Goal: Transaction & Acquisition: Obtain resource

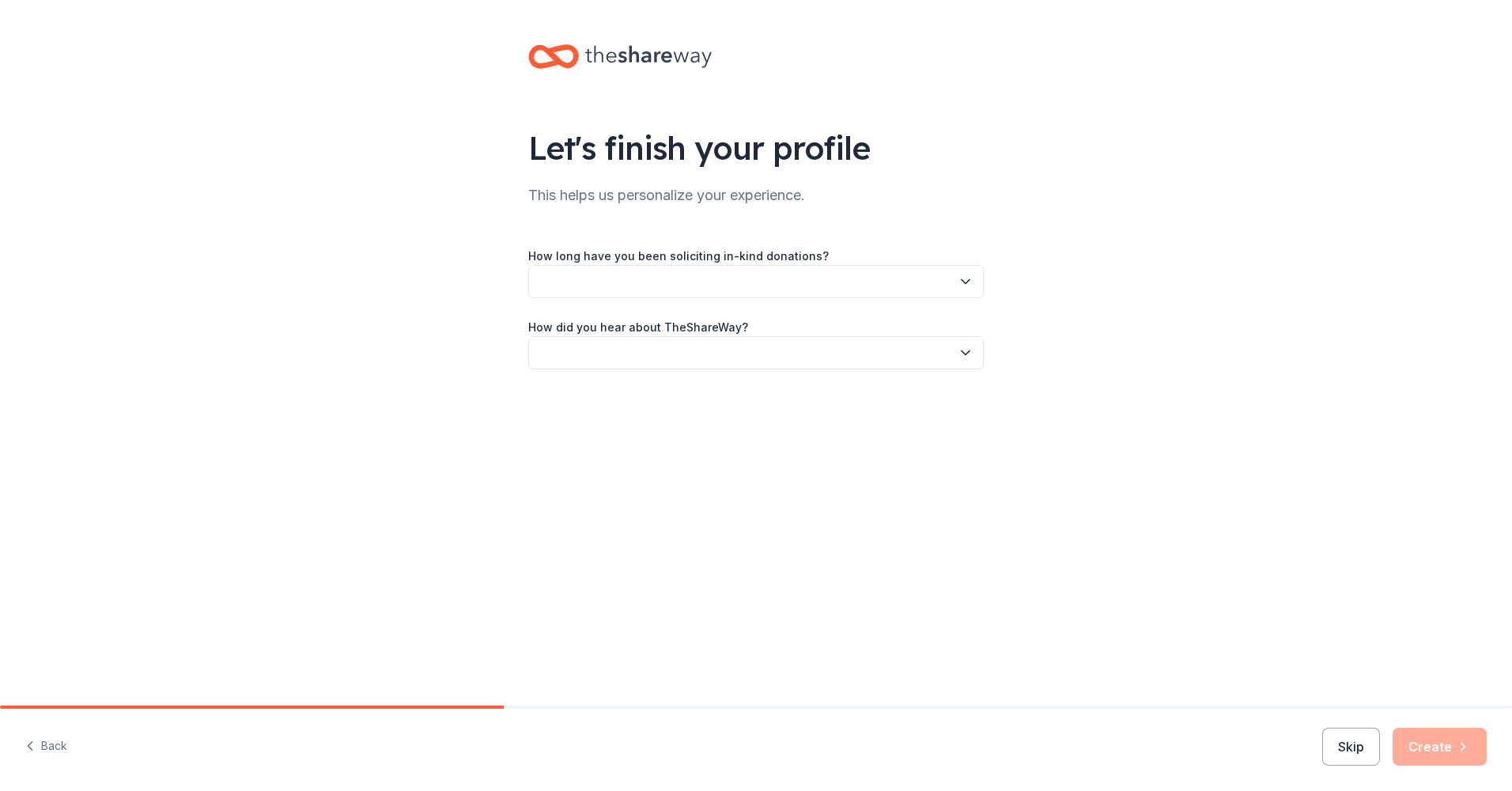
click at [966, 277] on icon "button" at bounding box center [965, 281] width 16 height 16
click at [593, 323] on div "This is my first time!" at bounding box center [595, 325] width 100 height 19
click at [974, 356] on button "button" at bounding box center [756, 352] width 456 height 33
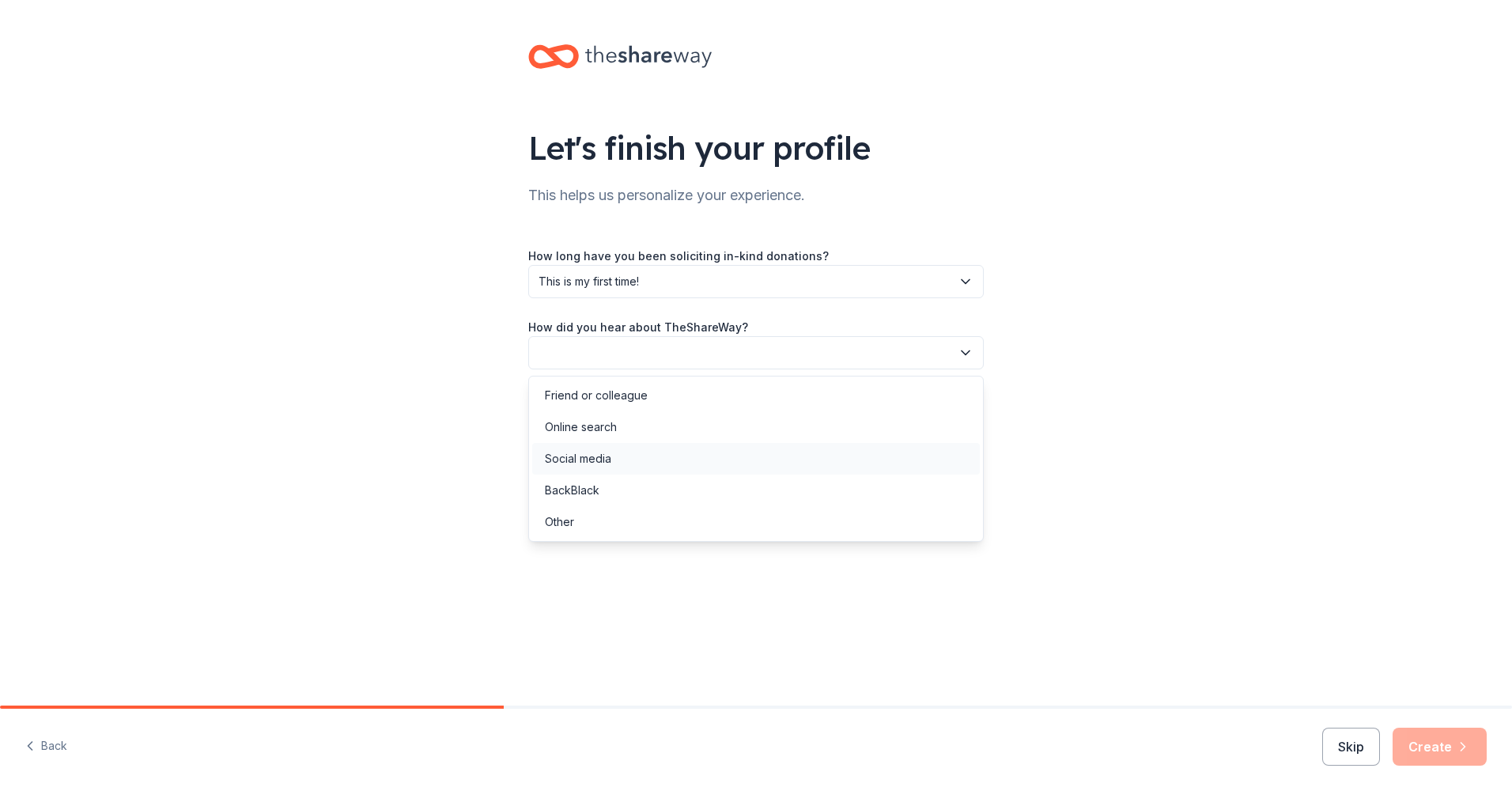
click at [595, 463] on div "Social media" at bounding box center [578, 459] width 67 height 19
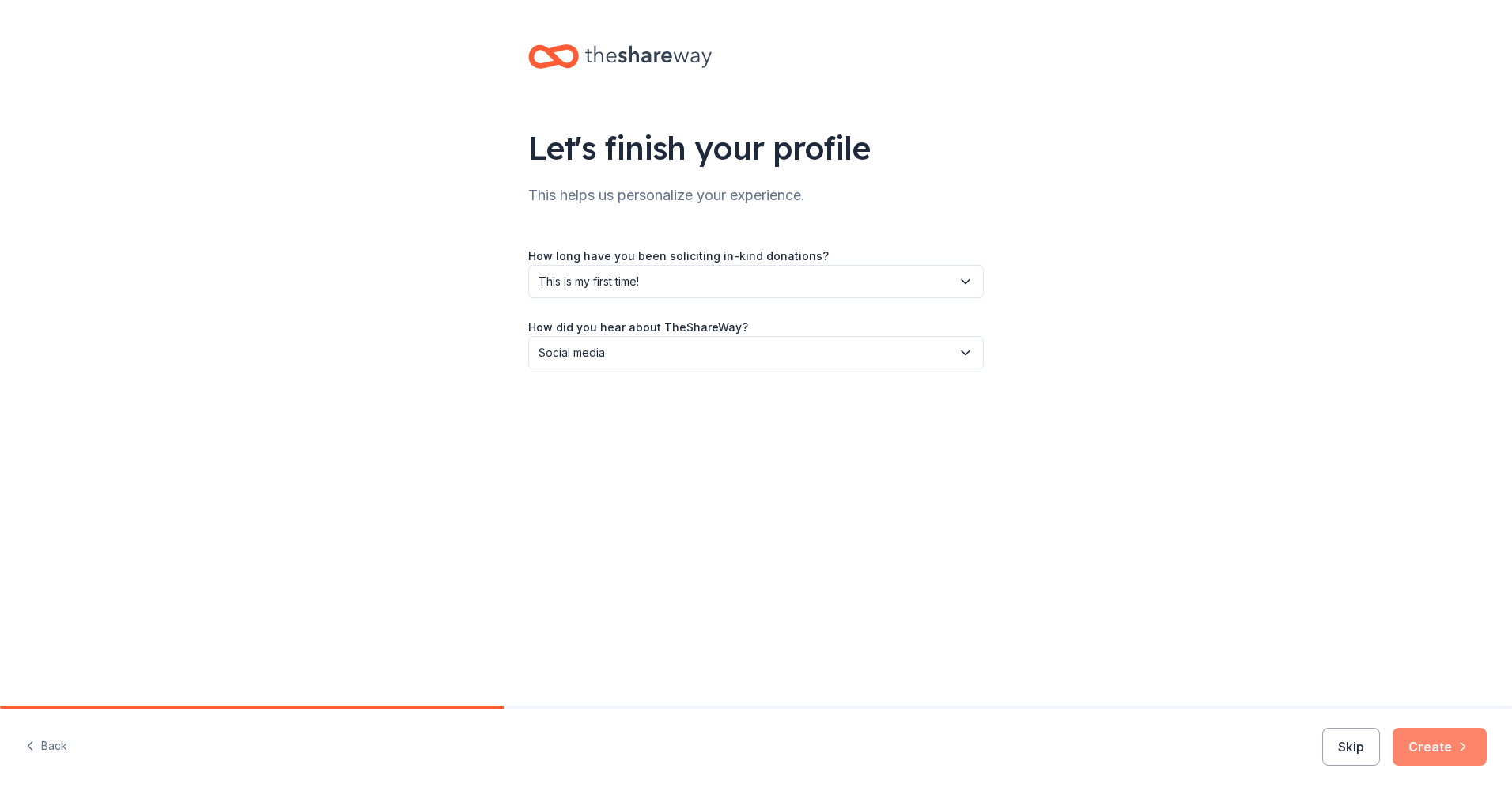
click at [1438, 733] on button "Create" at bounding box center [1440, 747] width 94 height 38
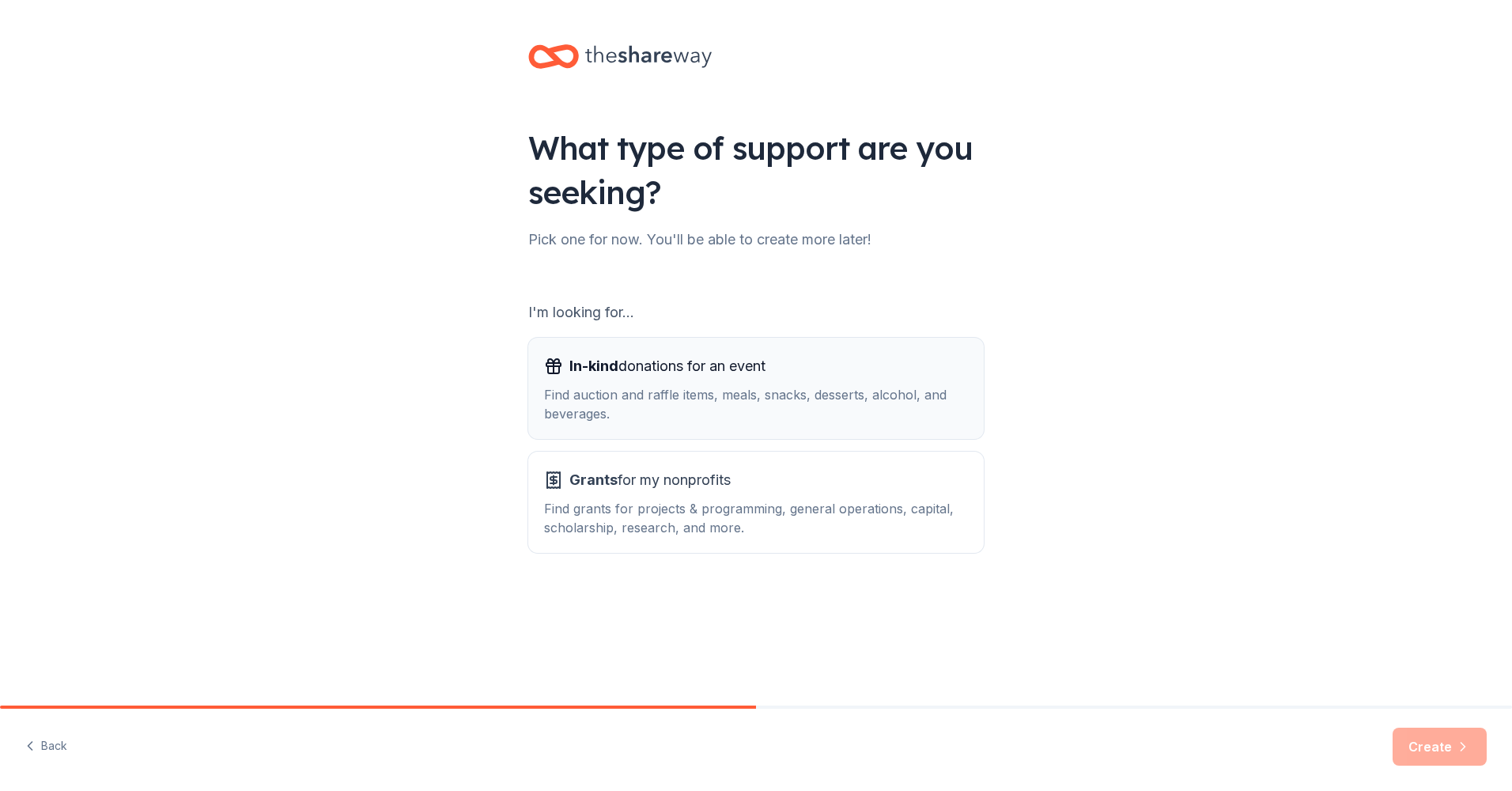
click at [637, 382] on div "In-kind donations for an event Find auction and raffle items, meals, snacks, de…" at bounding box center [756, 388] width 424 height 69
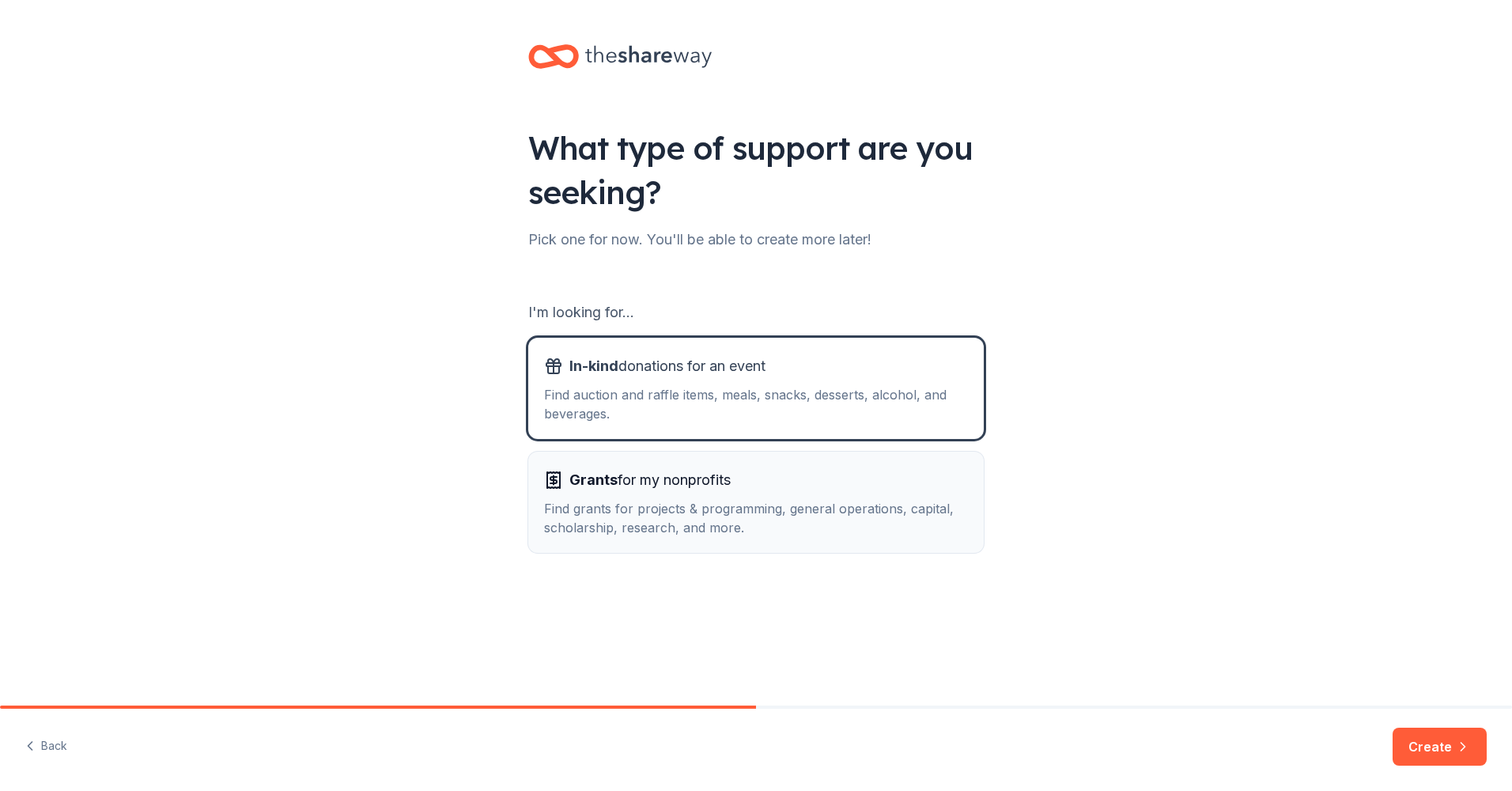
click at [668, 498] on div "Grants for my nonprofits Find grants for projects & programming, general operat…" at bounding box center [756, 502] width 424 height 69
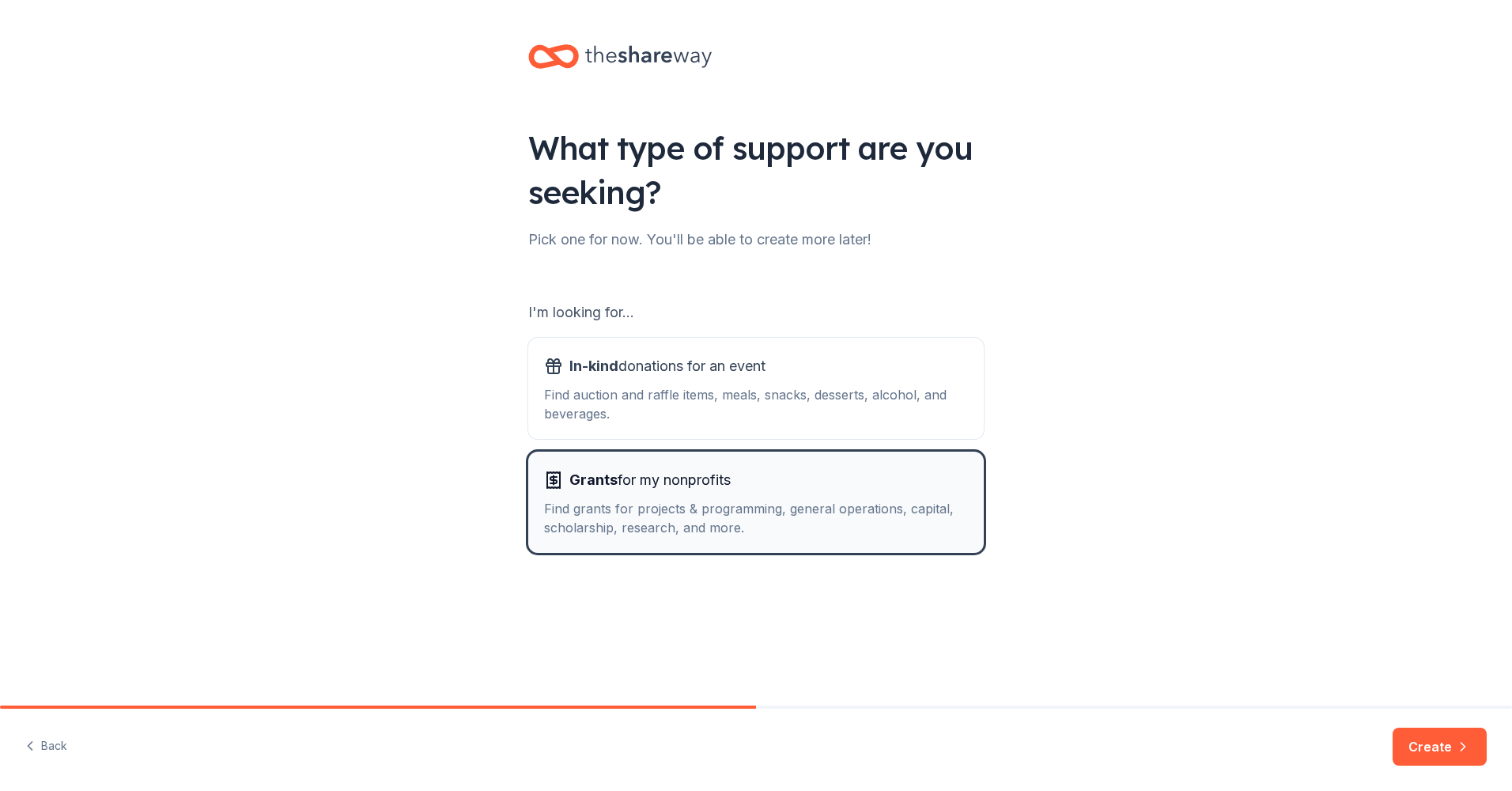
click at [668, 494] on div "Grants for my nonprofits Find grants for projects & programming, general operat…" at bounding box center [756, 502] width 424 height 69
click at [1463, 740] on icon "button" at bounding box center [1462, 746] width 16 height 16
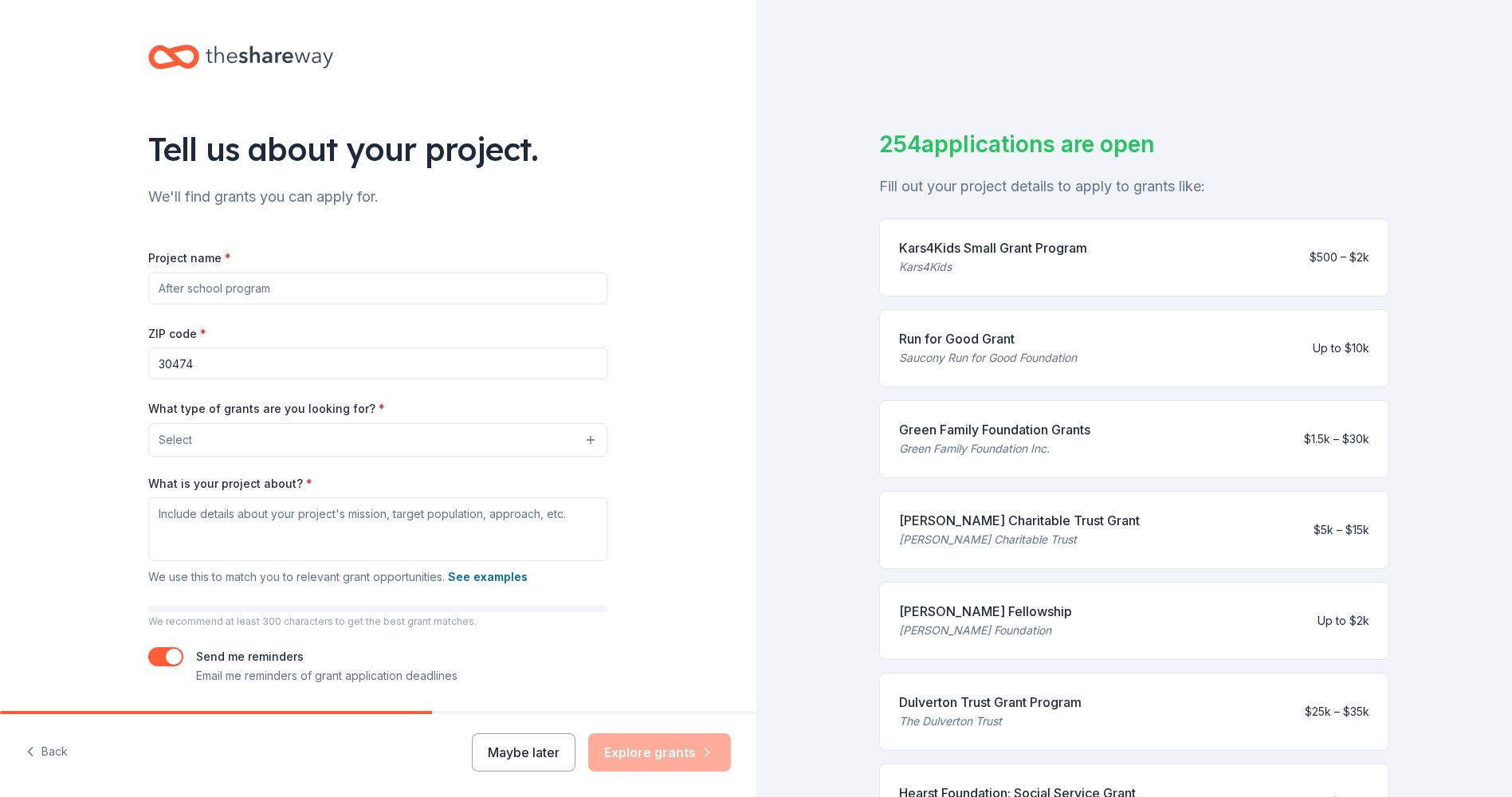
click at [979, 340] on div "Run for Good Grant" at bounding box center [988, 338] width 178 height 19
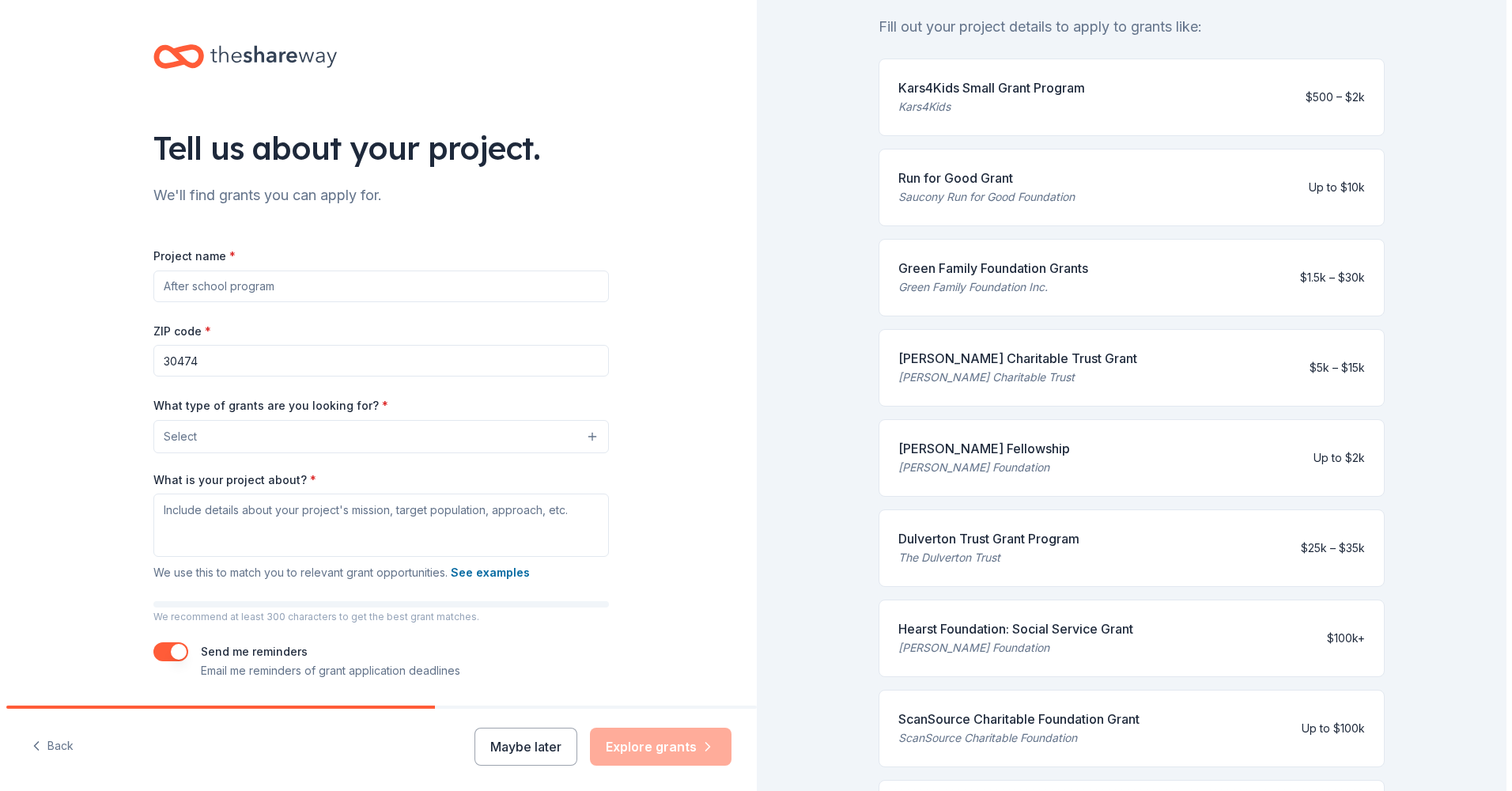
scroll to position [79, 0]
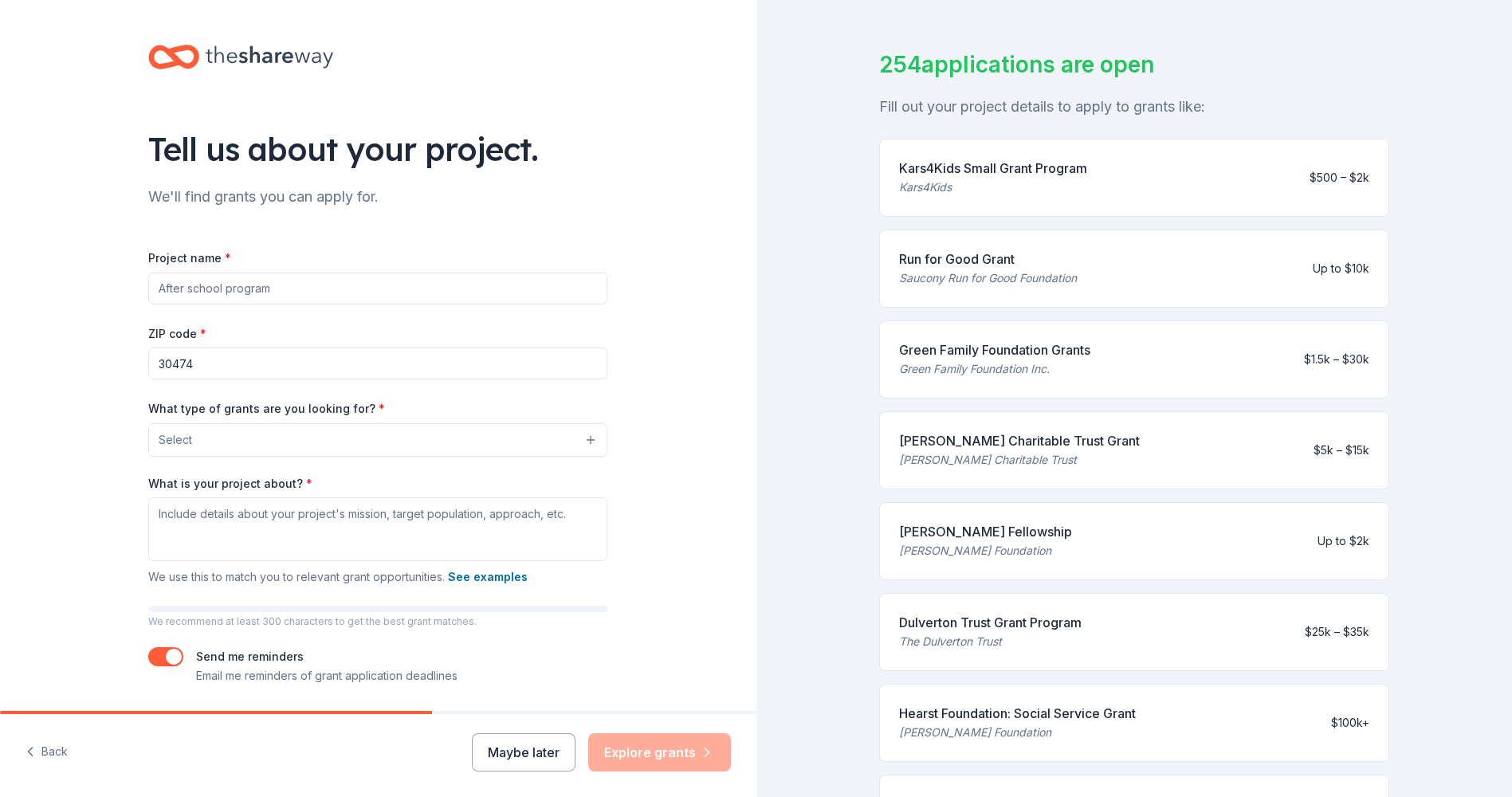
click at [1045, 170] on div "Kars4Kids Small Grant Program" at bounding box center [993, 168] width 188 height 19
drag, startPoint x: 1290, startPoint y: 176, endPoint x: 485, endPoint y: 322, distance: 818.1
click at [1287, 176] on div "Kars4Kids Small Grant Program Kars4Kids $500 – $2k" at bounding box center [1135, 178] width 511 height 78
click at [248, 433] on button "Select" at bounding box center [378, 440] width 460 height 33
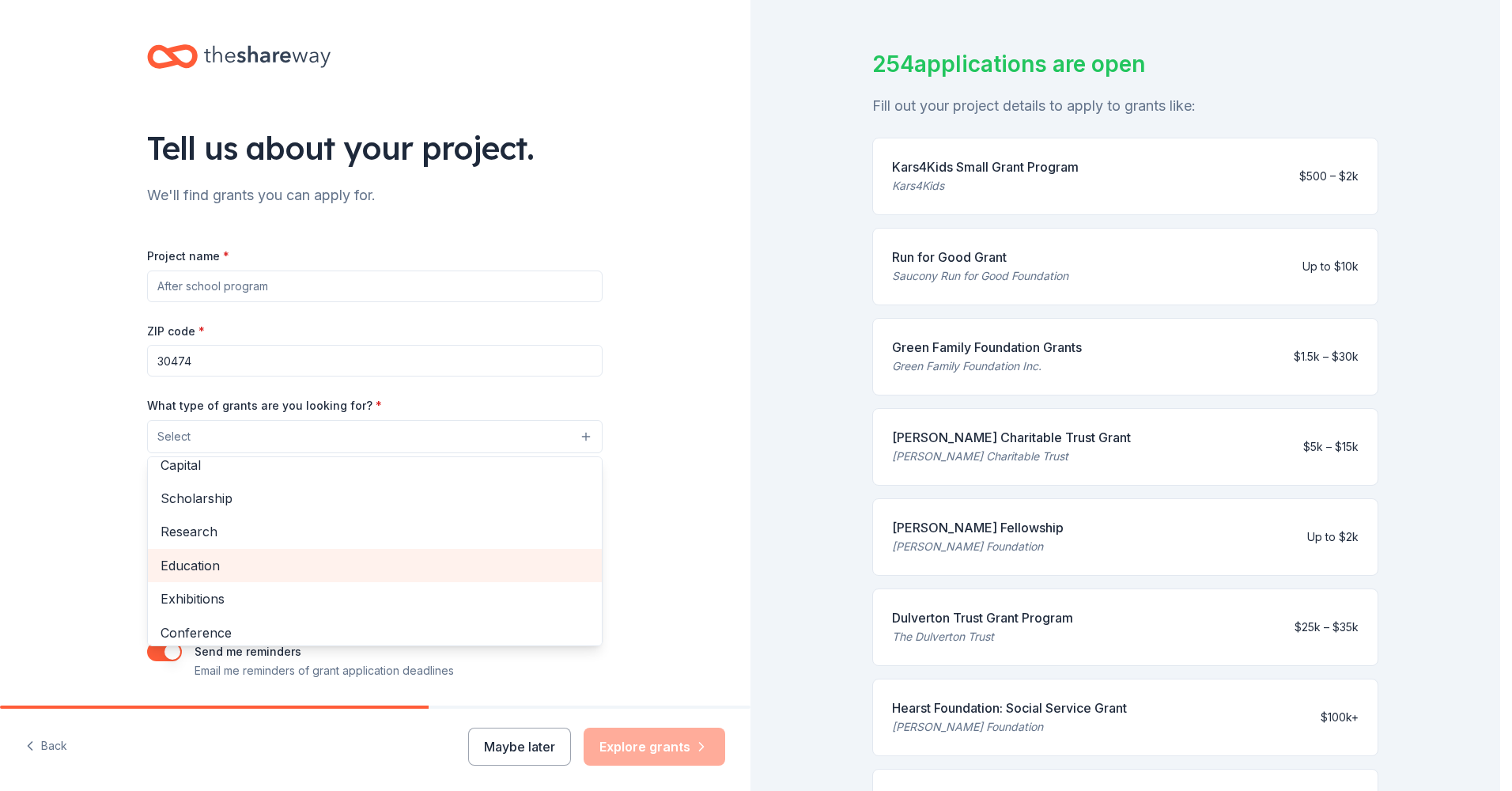
click at [233, 566] on span "Education" at bounding box center [374, 566] width 429 height 21
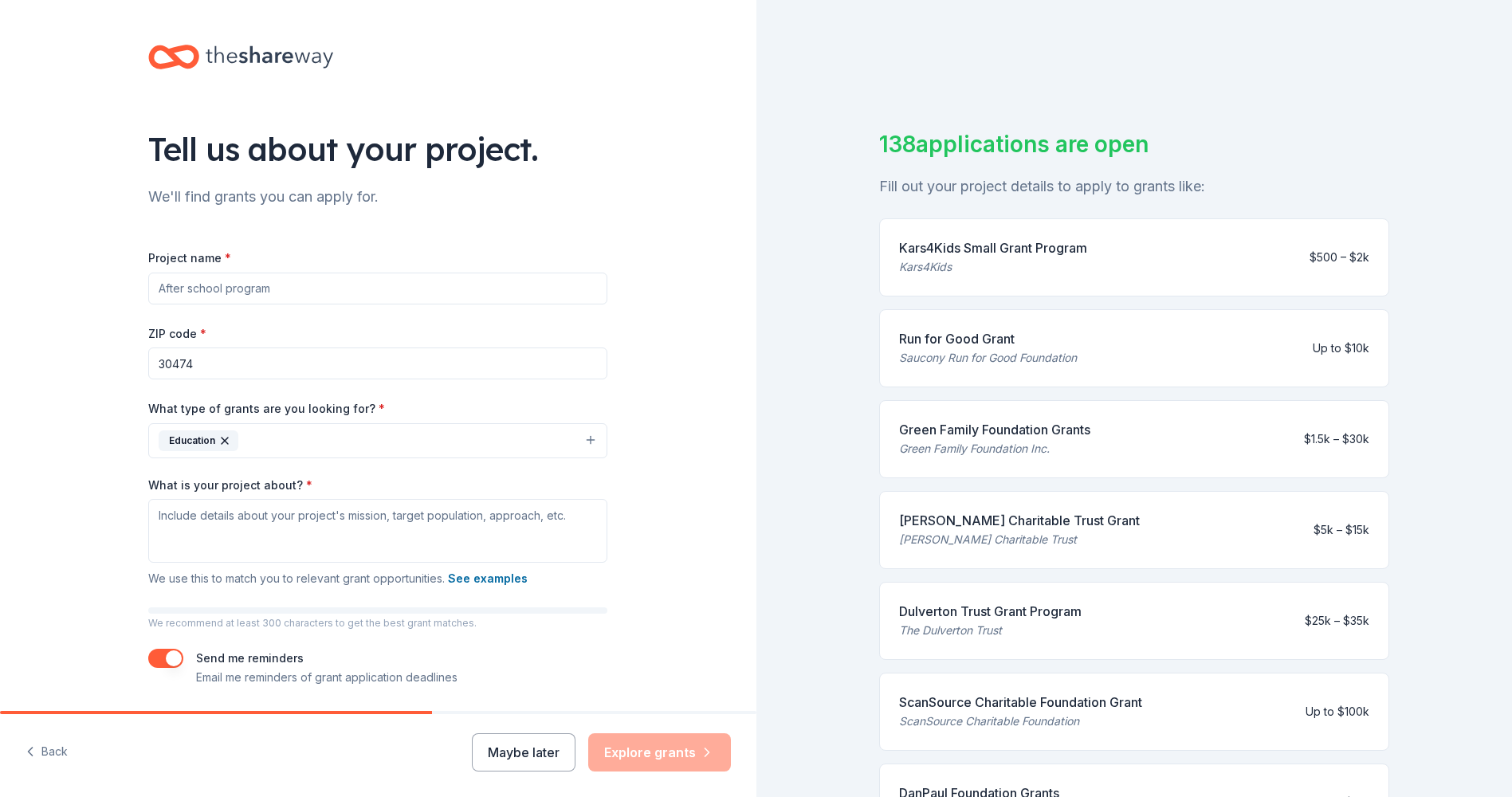
click at [221, 440] on icon "button" at bounding box center [224, 441] width 7 height 7
click at [218, 440] on button "Select" at bounding box center [378, 440] width 460 height 33
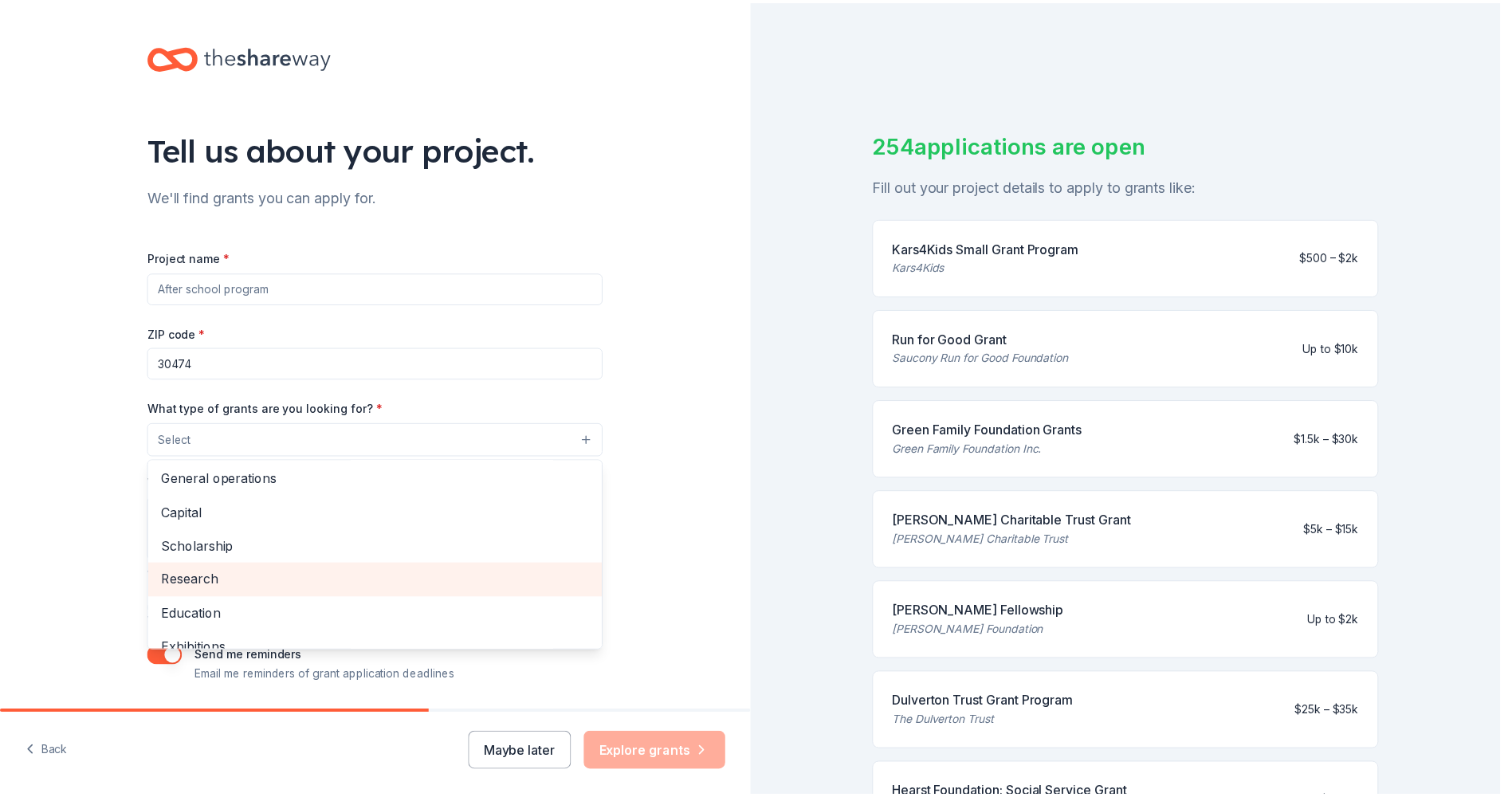
scroll to position [28, 0]
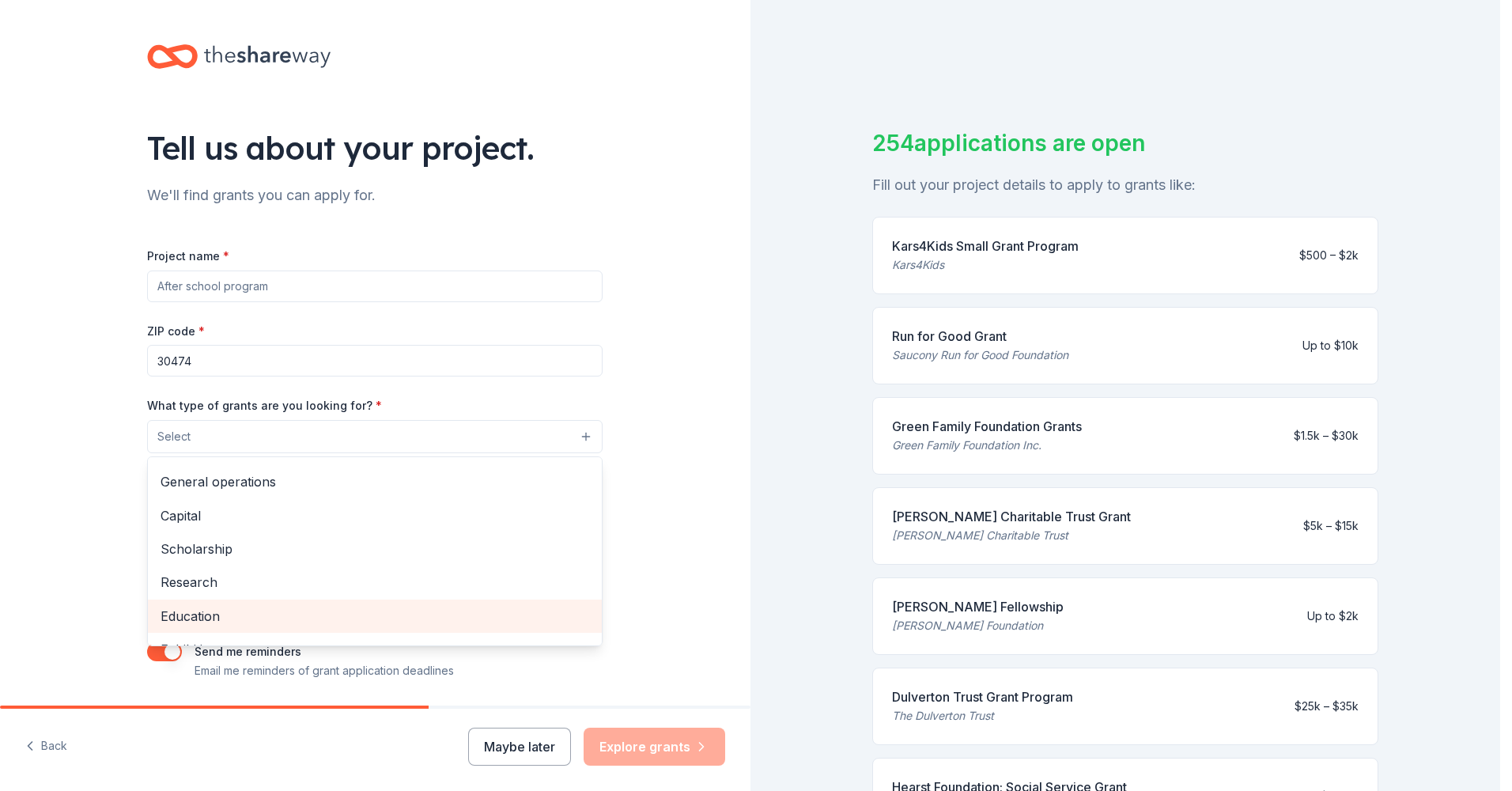
click at [189, 617] on span "Education" at bounding box center [374, 616] width 429 height 21
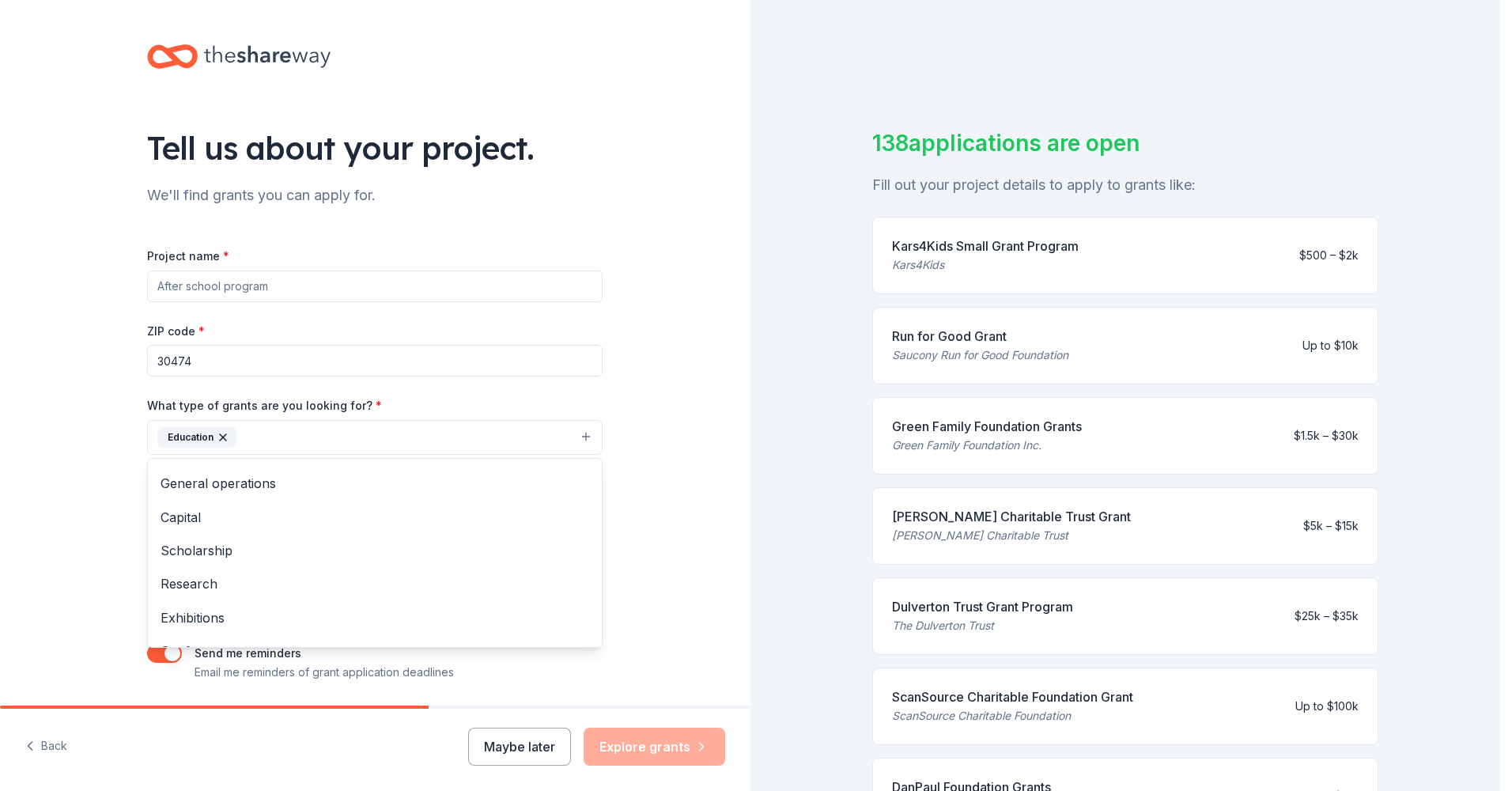
click at [649, 446] on div "Tell us about your project. We'll find grants you can apply for. Project name *…" at bounding box center [375, 379] width 750 height 758
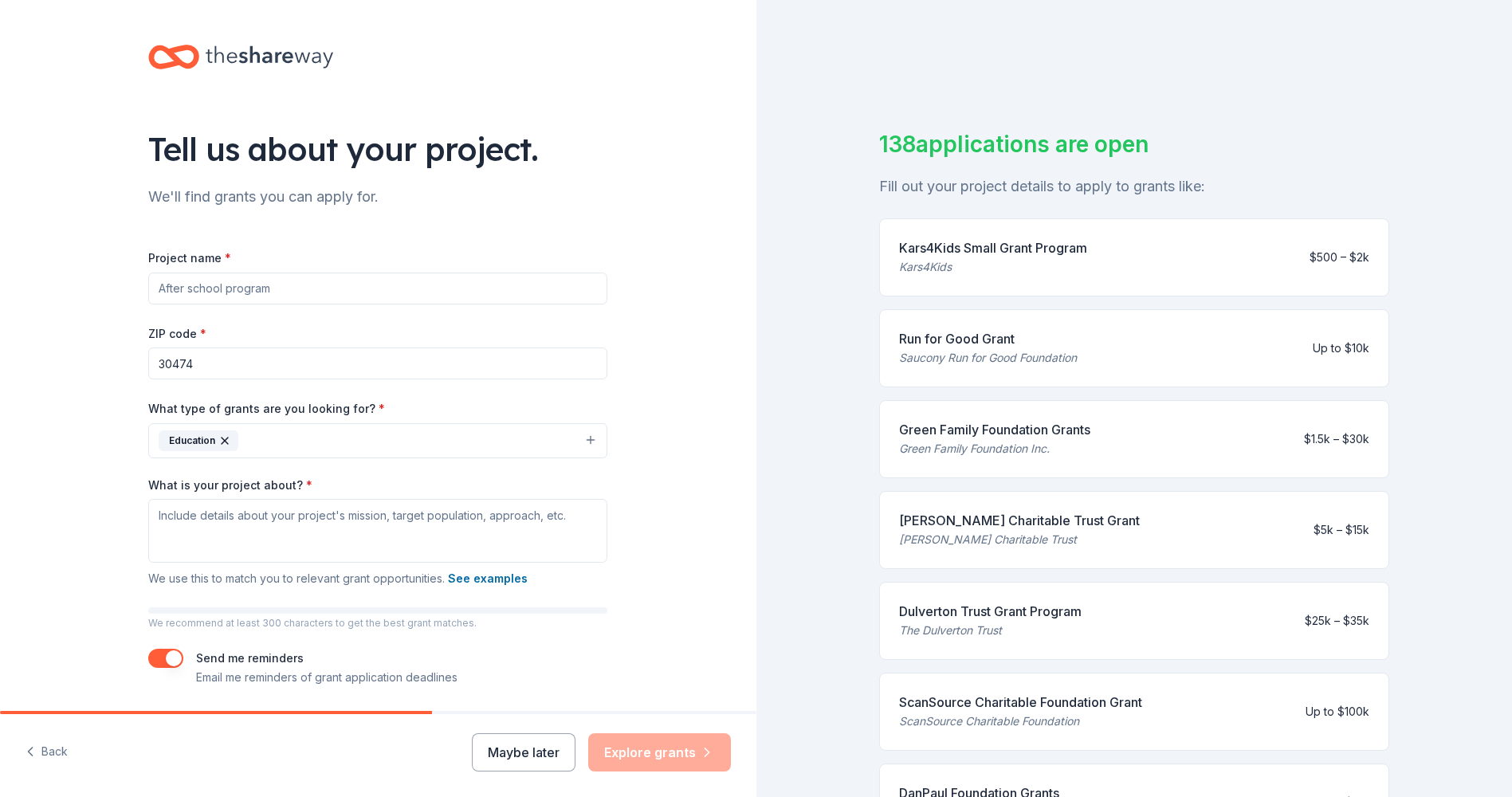
scroll to position [53, 0]
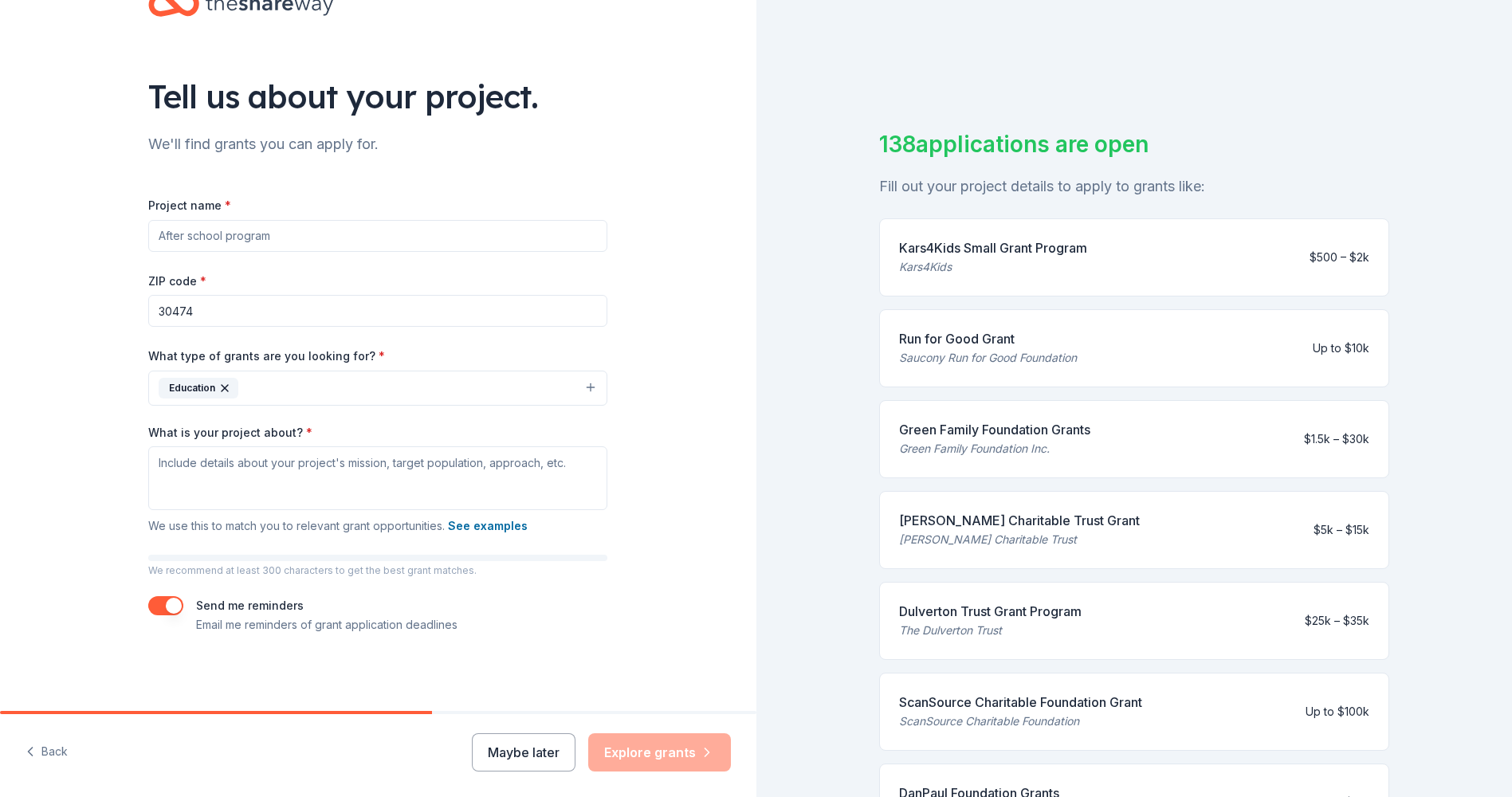
click at [951, 351] on div "Saucony Run for Good Foundation" at bounding box center [988, 357] width 178 height 19
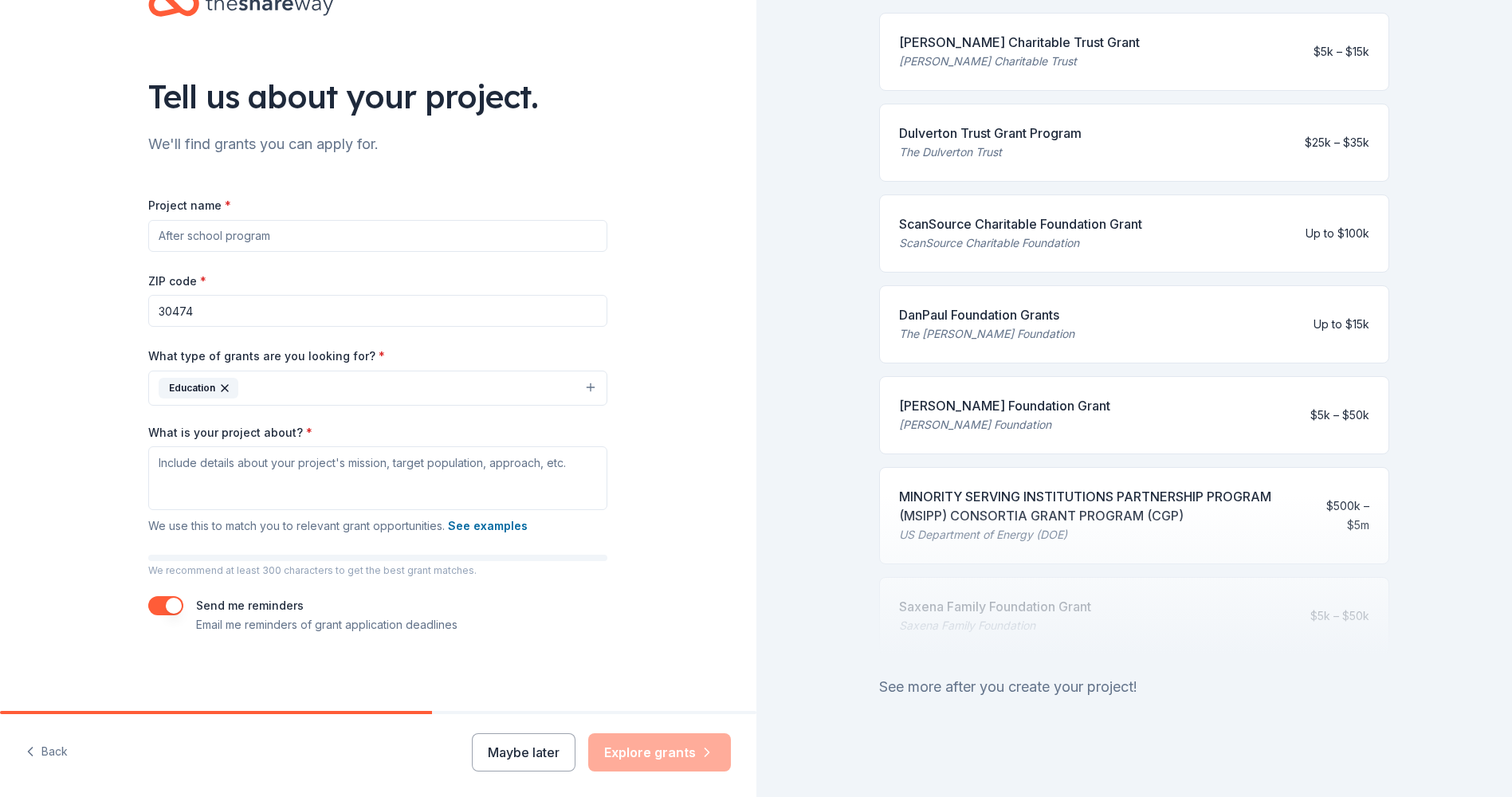
scroll to position [495, 0]
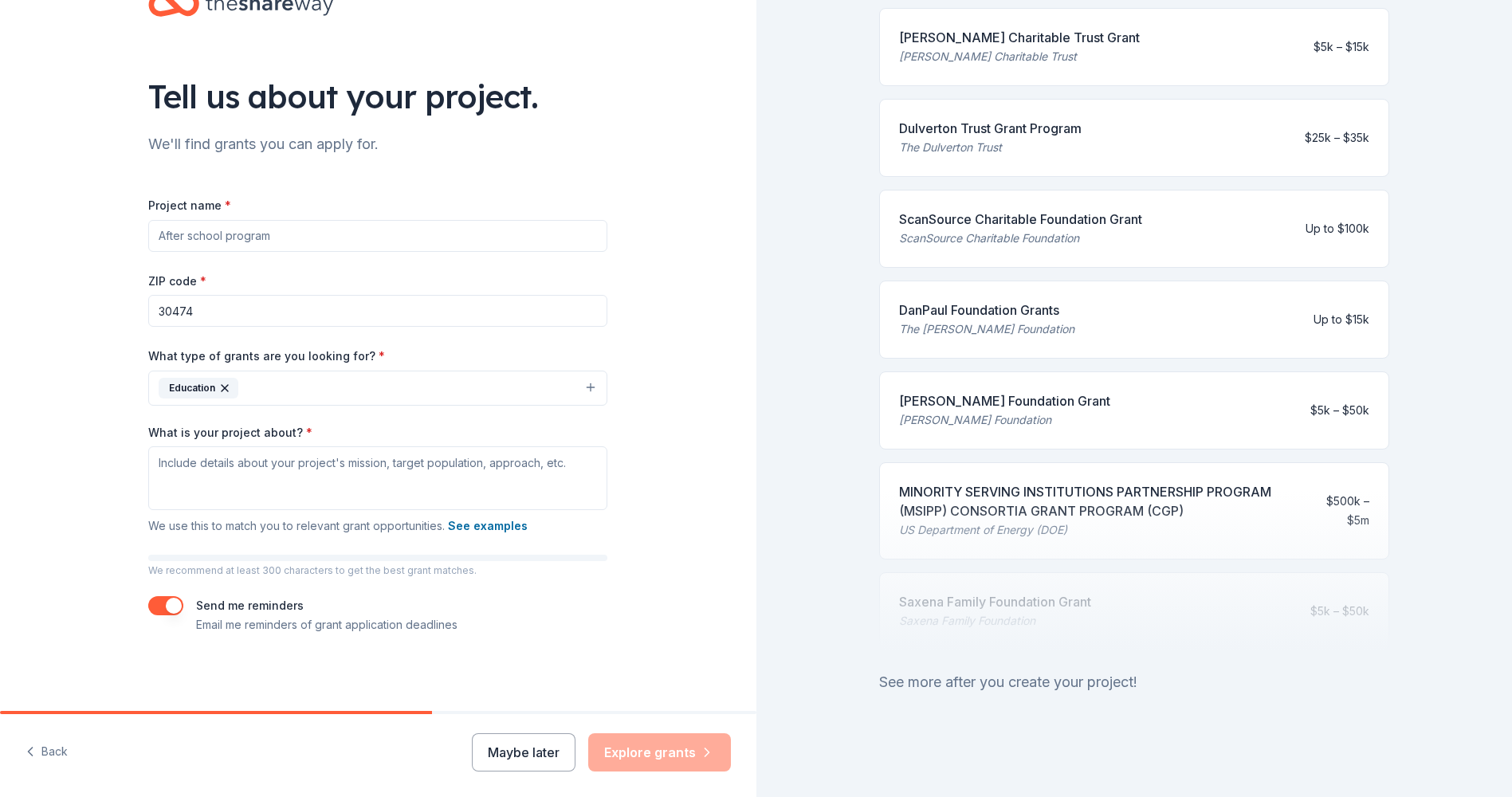
click at [1041, 492] on div at bounding box center [1135, 570] width 511 height 160
click at [208, 486] on textarea "What is your project about? *" at bounding box center [378, 477] width 460 height 63
drag, startPoint x: 148, startPoint y: 464, endPoint x: 213, endPoint y: 464, distance: 65.0
click at [213, 464] on textarea "What is your project about? *" at bounding box center [378, 477] width 460 height 63
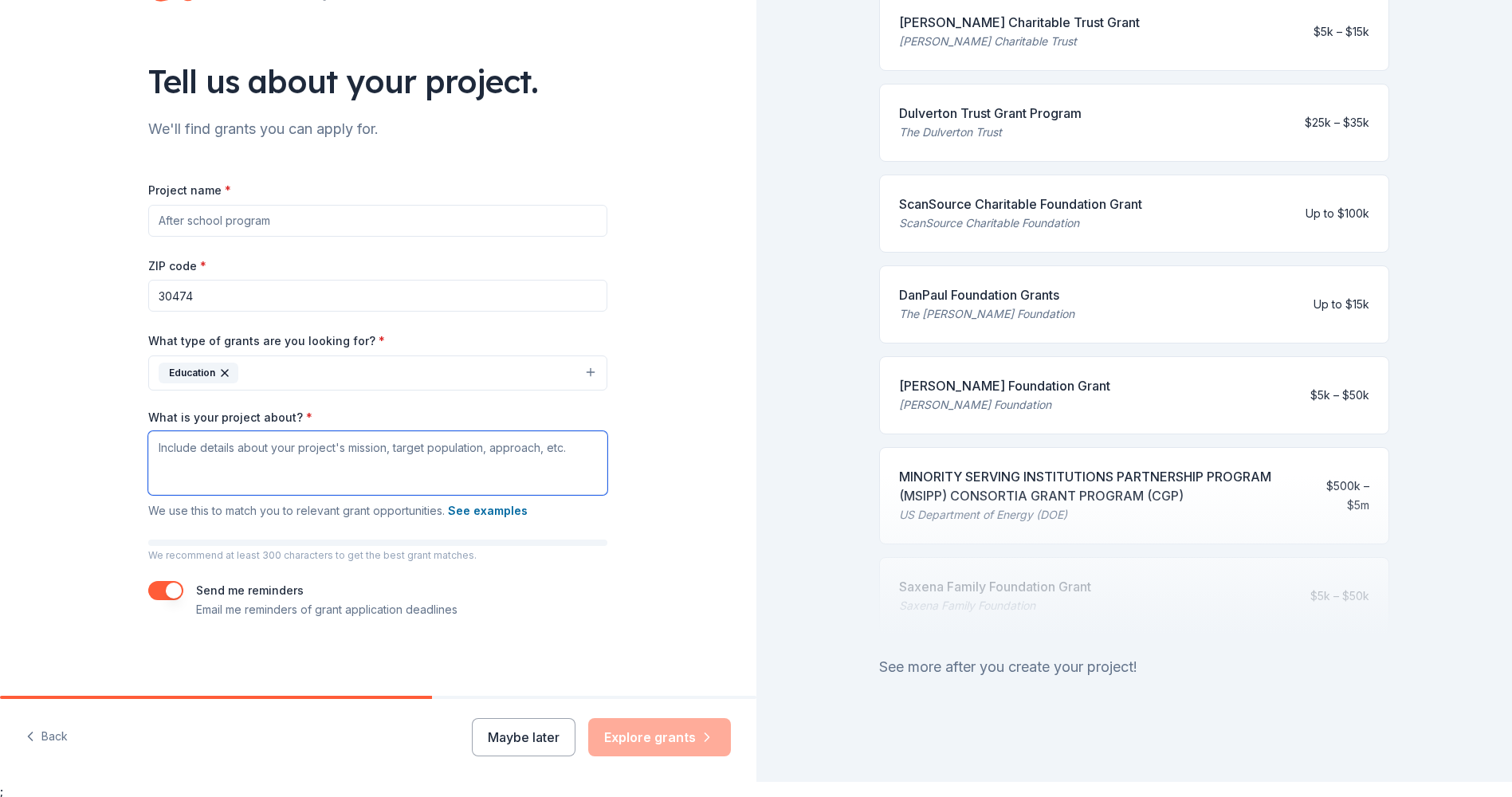
scroll to position [19, 0]
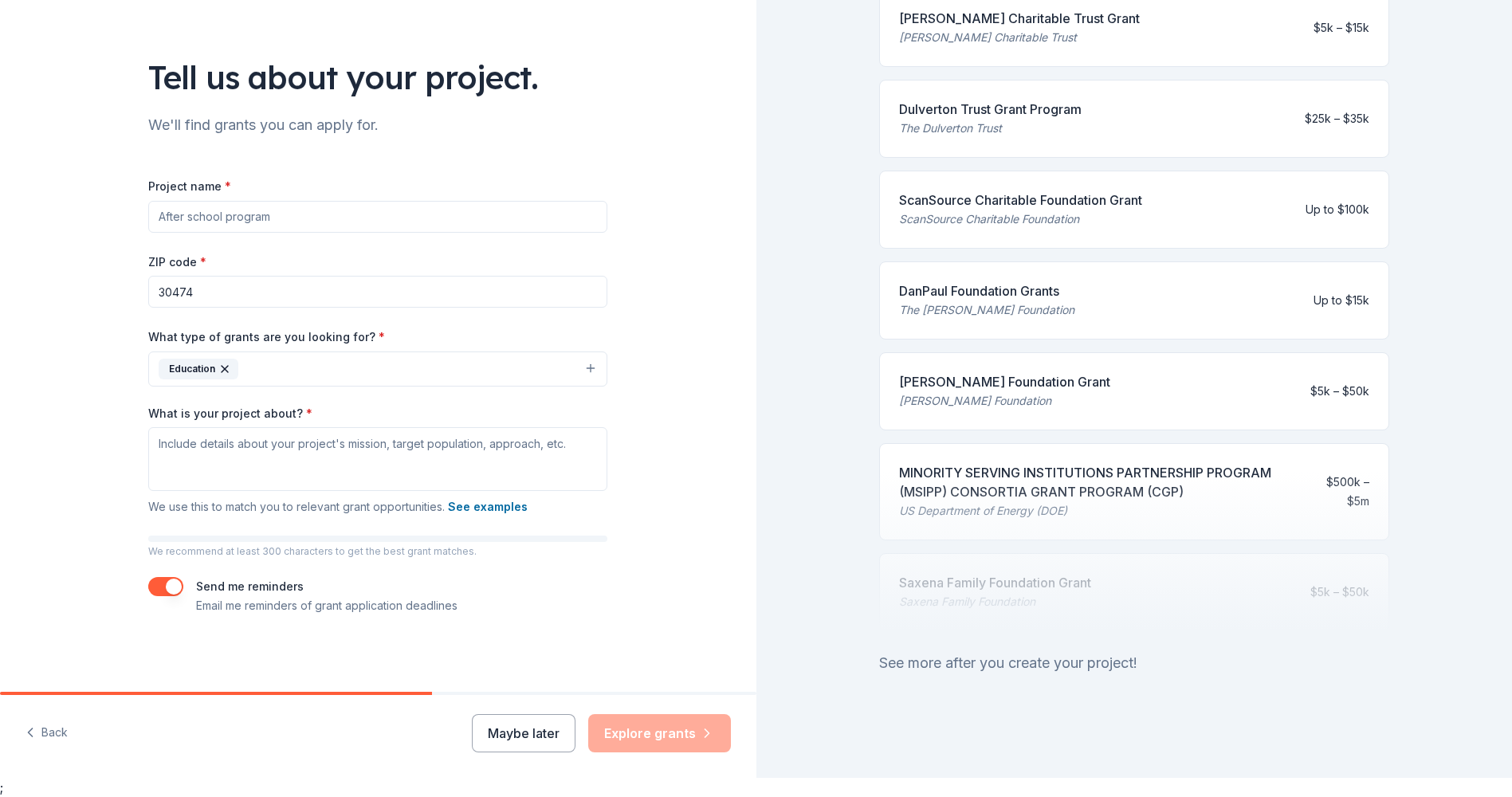
click at [688, 732] on div "Maybe later Explore grants" at bounding box center [601, 733] width 259 height 38
click at [668, 484] on div "Tell us about your project. We'll find grants you can apply for. Project name *…" at bounding box center [378, 310] width 756 height 764
click at [609, 477] on div "Tell us about your project. We'll find grants you can apply for. Project name *…" at bounding box center [378, 310] width 511 height 764
click at [586, 471] on textarea "What is your project about? *" at bounding box center [378, 459] width 460 height 63
click at [740, 521] on div "Tell us about your project. We'll find grants you can apply for. Project name *…" at bounding box center [378, 310] width 756 height 764
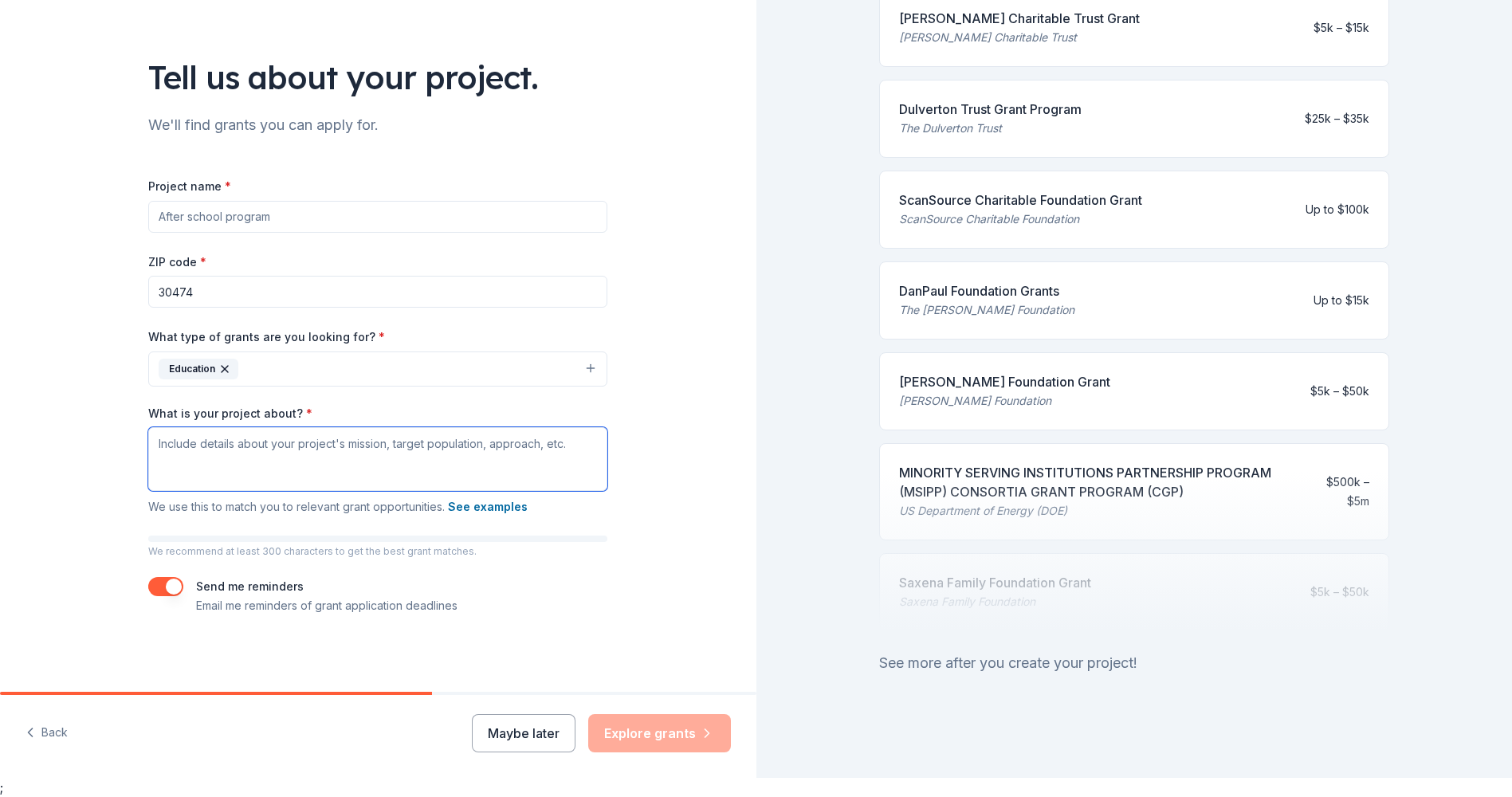
drag, startPoint x: 154, startPoint y: 444, endPoint x: 530, endPoint y: 449, distance: 376.0
click at [530, 449] on textarea "What is your project about? *" at bounding box center [378, 459] width 460 height 63
click at [630, 543] on div "Tell us about your project. We'll find grants you can apply for. Project name *…" at bounding box center [378, 310] width 756 height 764
click at [490, 509] on button "See examples" at bounding box center [488, 507] width 79 height 19
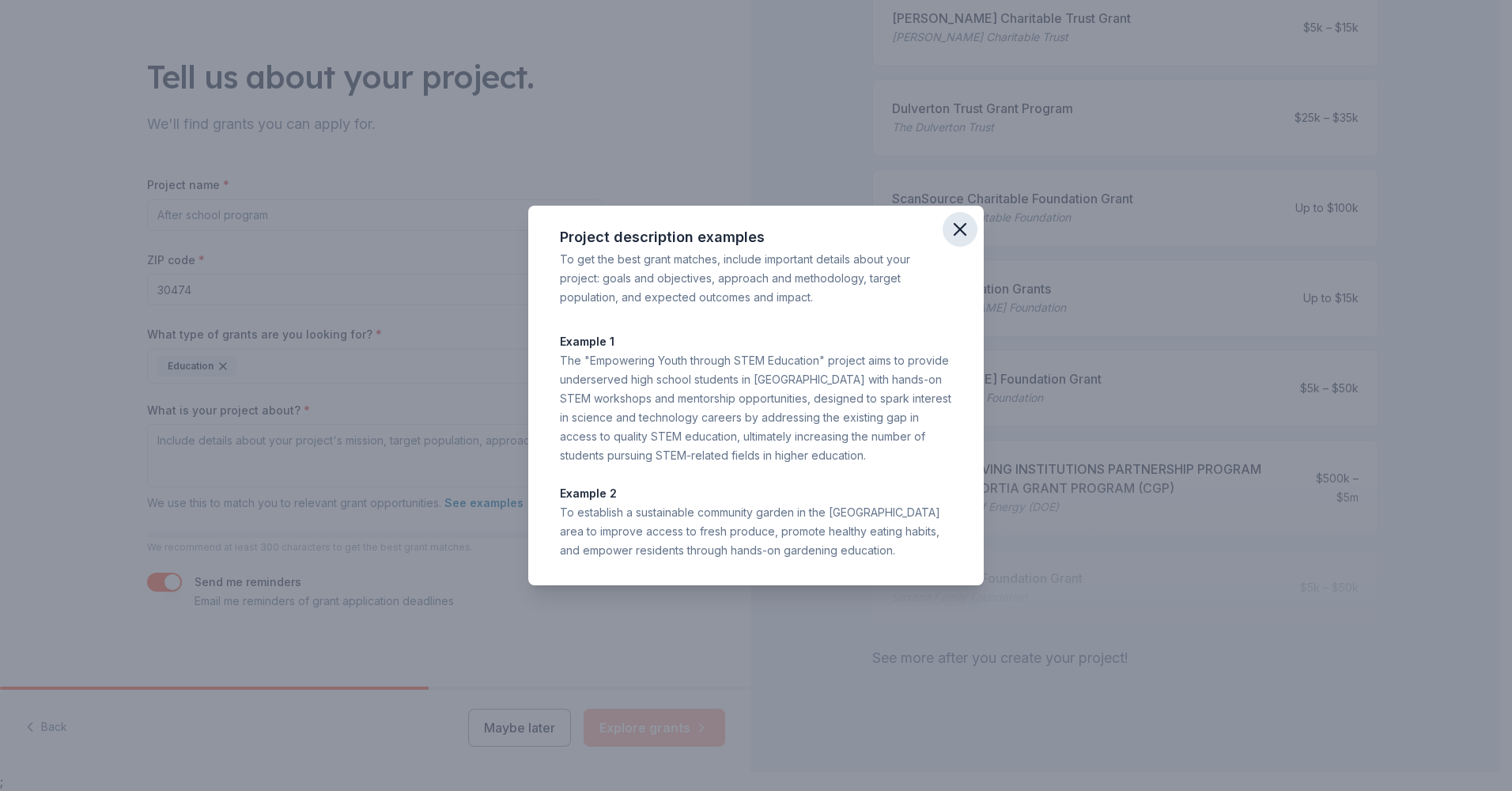
click at [962, 226] on icon "button" at bounding box center [960, 230] width 11 height 11
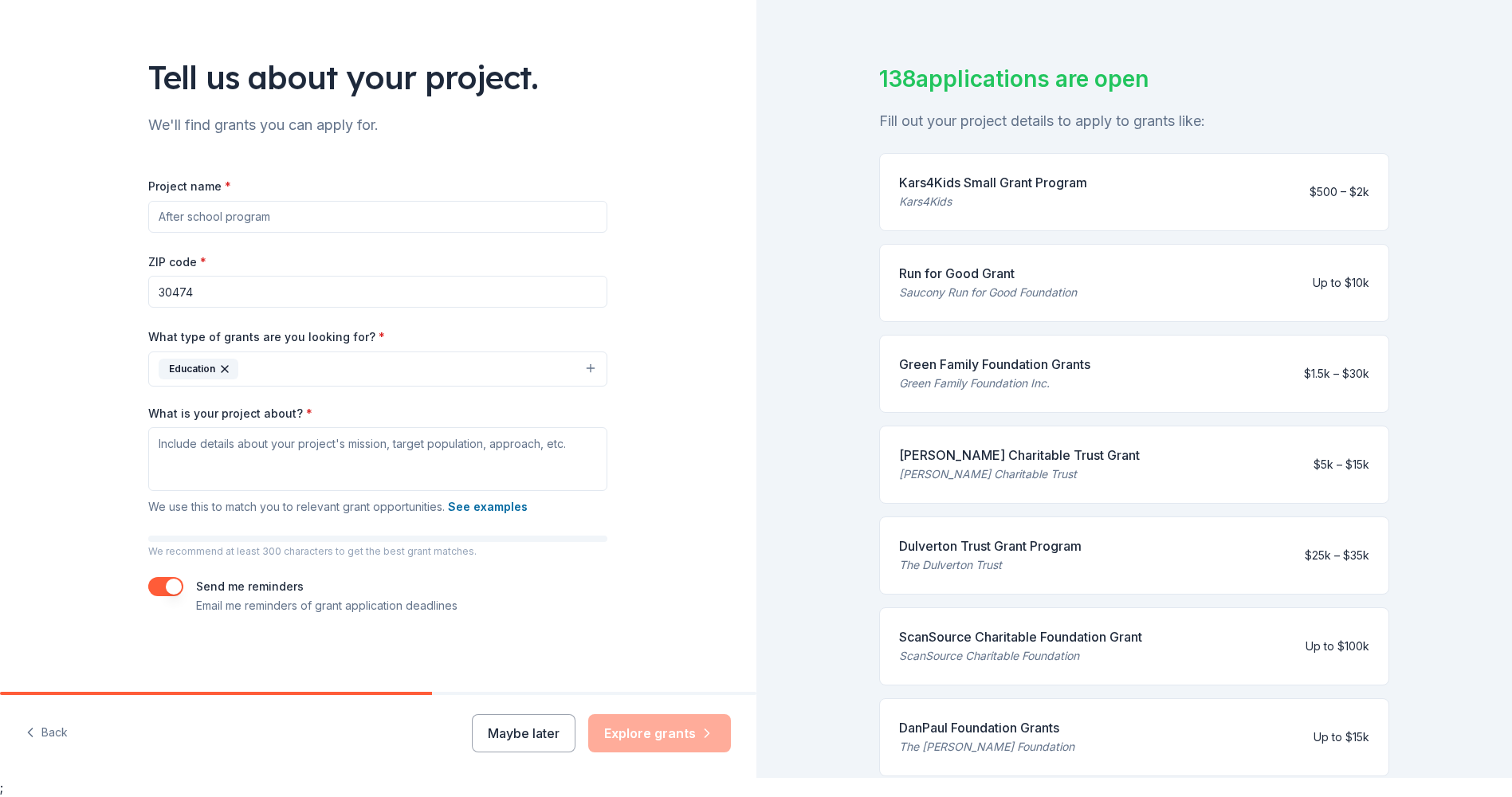
scroll to position [0, 0]
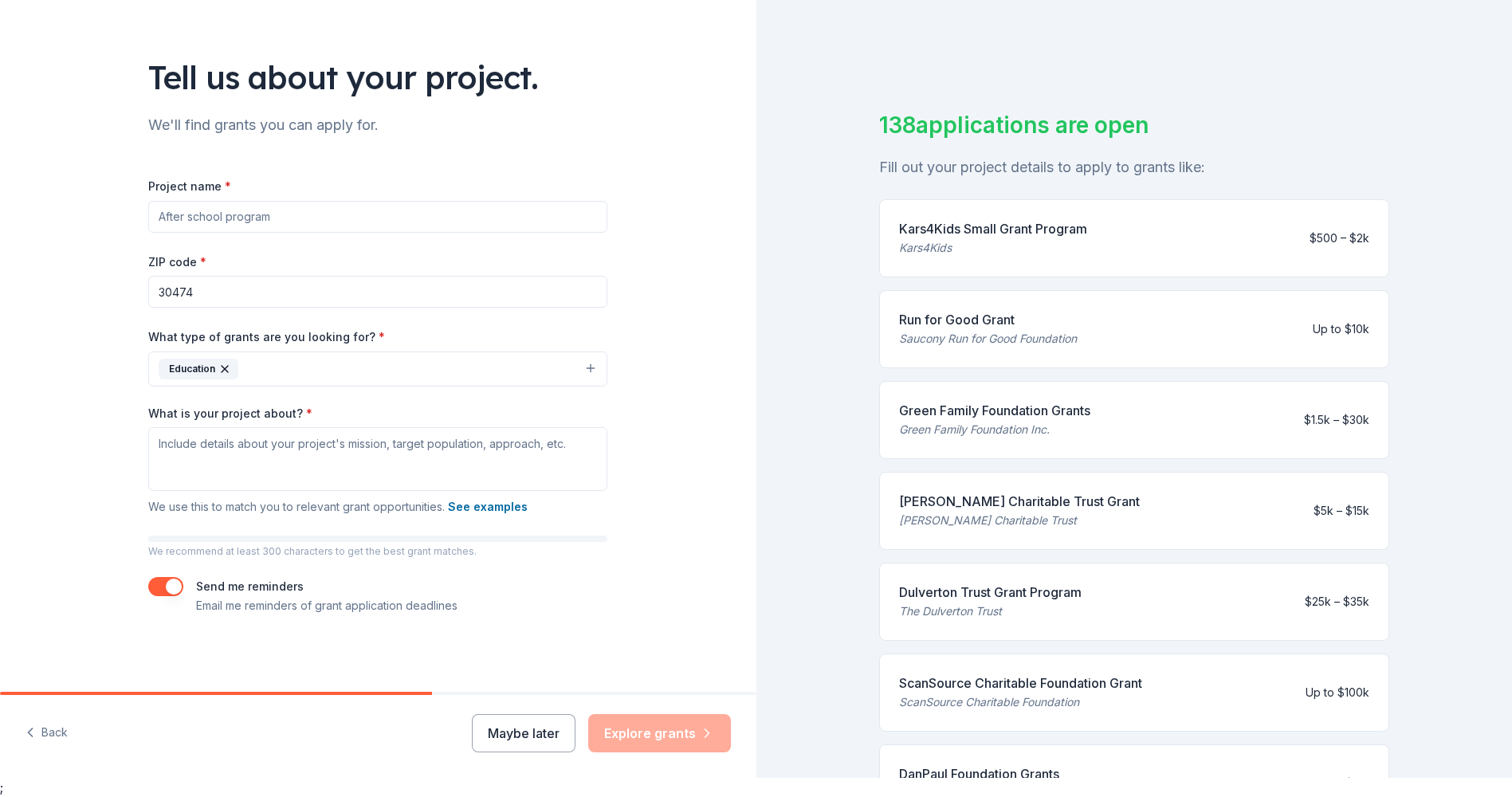
click at [1287, 109] on div "138 applications are open" at bounding box center [1135, 125] width 511 height 33
click at [622, 488] on div "Tell us about your project. We'll find grants you can apply for. Project name *…" at bounding box center [378, 310] width 511 height 764
